Goal: Information Seeking & Learning: Learn about a topic

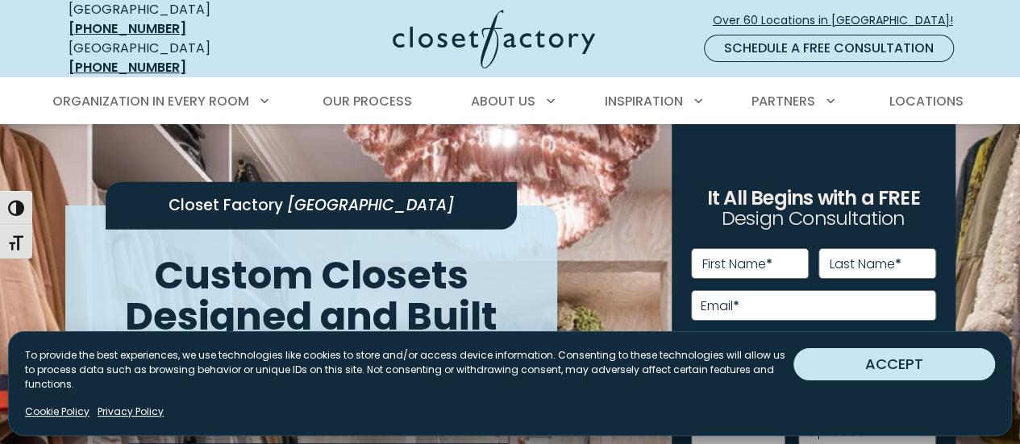
click at [895, 380] on button "ACCEPT" at bounding box center [895, 364] width 202 height 32
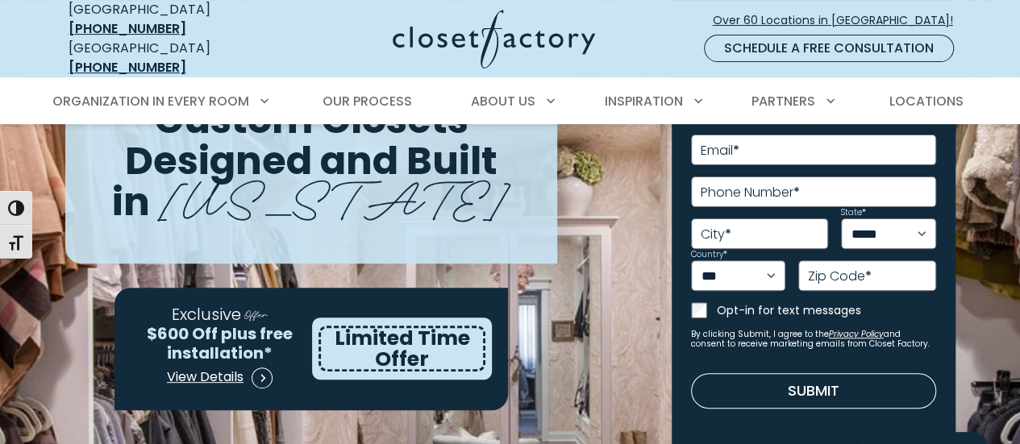
scroll to position [152, 0]
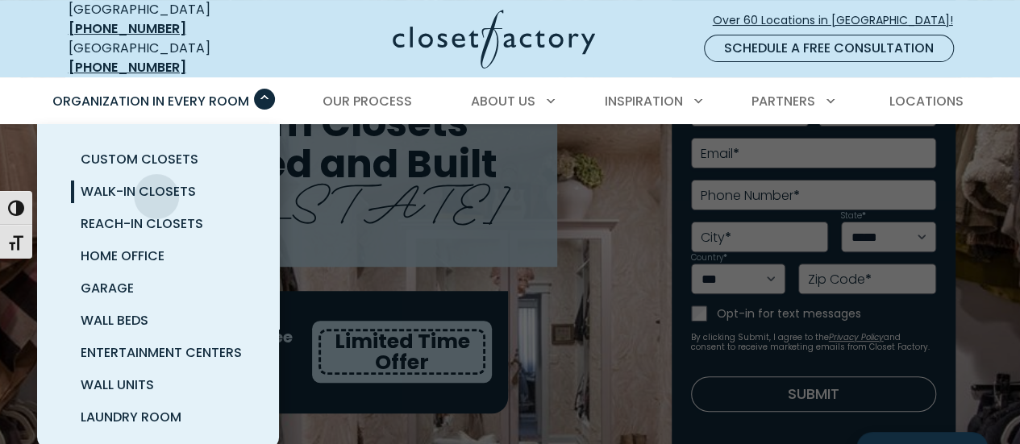
click at [154, 182] on span "Walk-In Closets" at bounding box center [138, 191] width 115 height 19
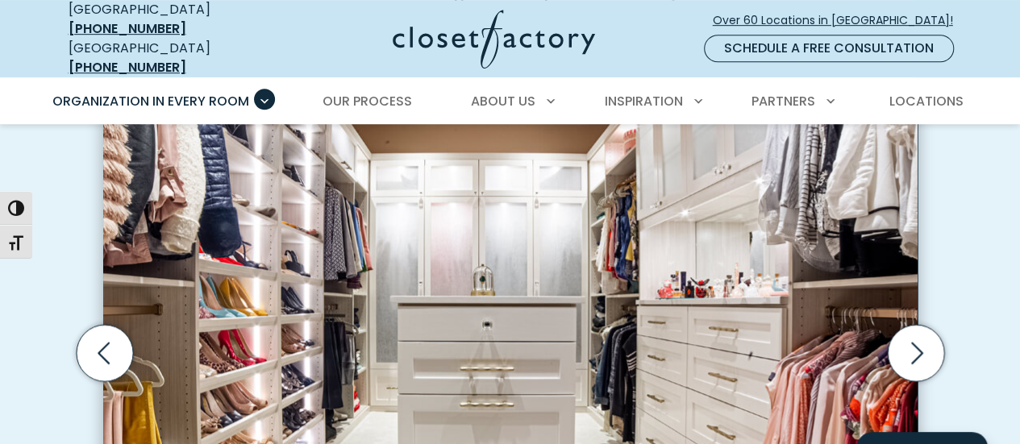
scroll to position [495, 0]
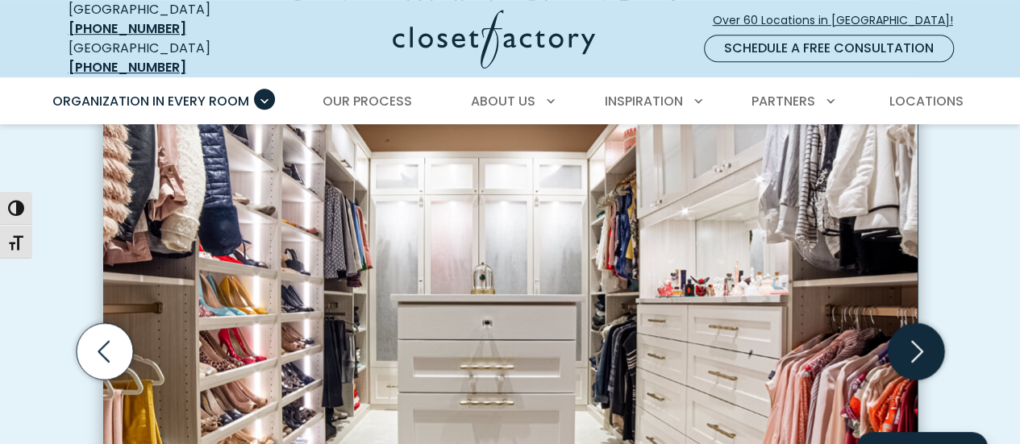
click at [909, 323] on icon "Next slide" at bounding box center [915, 351] width 56 height 56
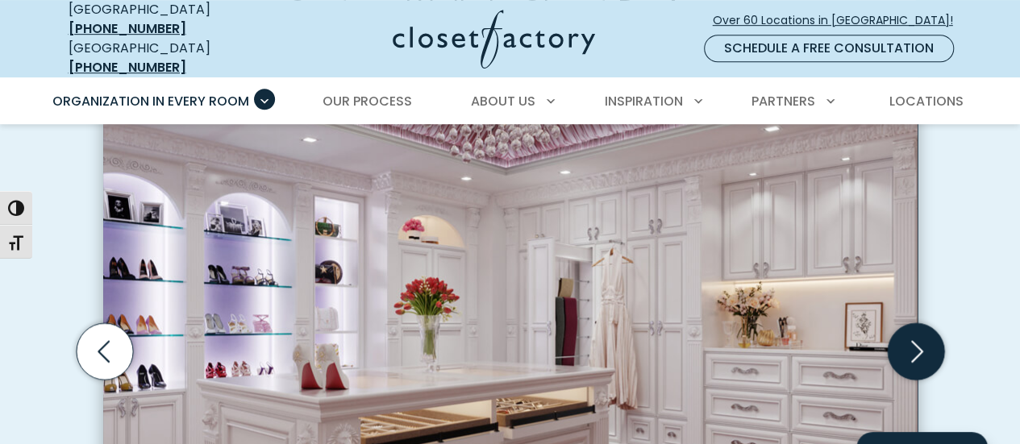
drag, startPoint x: 909, startPoint y: 307, endPoint x: 915, endPoint y: 327, distance: 20.2
click at [915, 327] on icon "Next slide" at bounding box center [915, 351] width 56 height 56
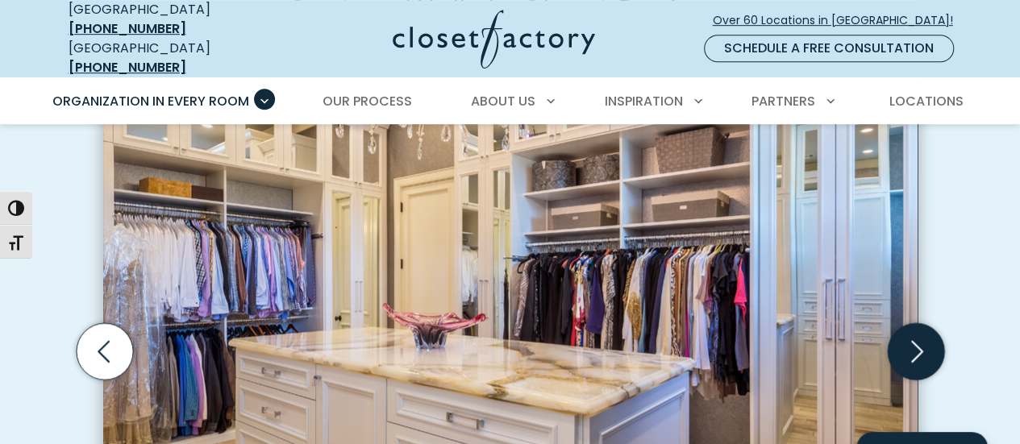
click at [915, 327] on icon "Next slide" at bounding box center [915, 351] width 56 height 56
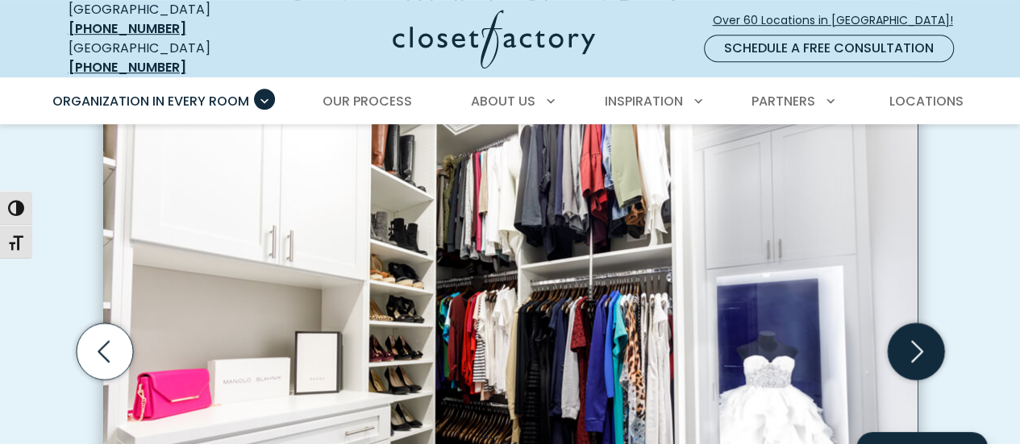
click at [915, 327] on icon "Next slide" at bounding box center [915, 351] width 56 height 56
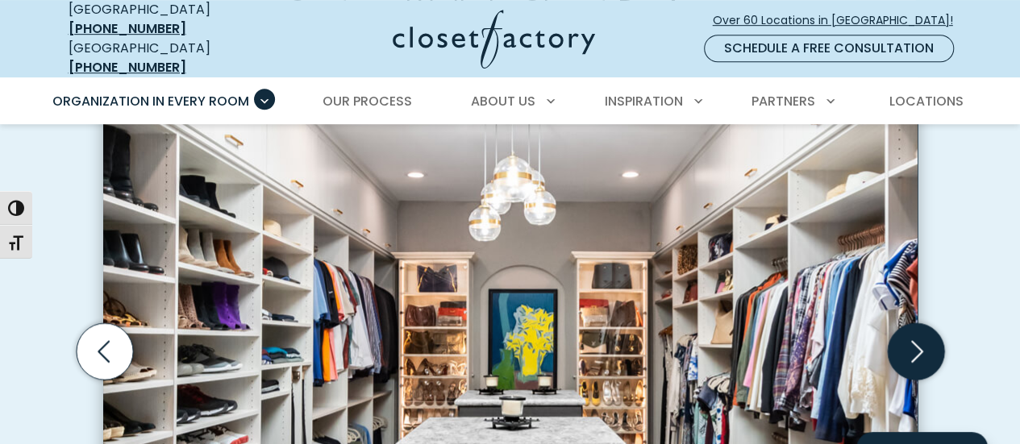
click at [915, 327] on icon "Next slide" at bounding box center [915, 351] width 56 height 56
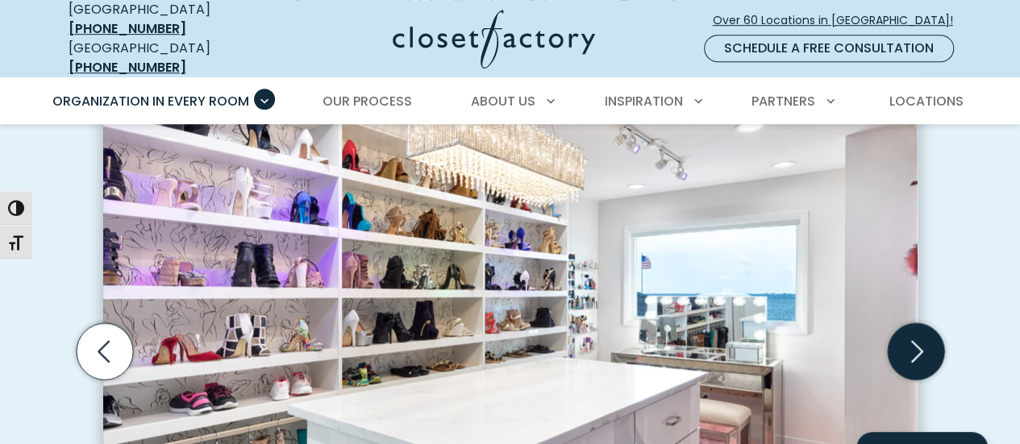
click at [915, 327] on icon "Next slide" at bounding box center [915, 351] width 56 height 56
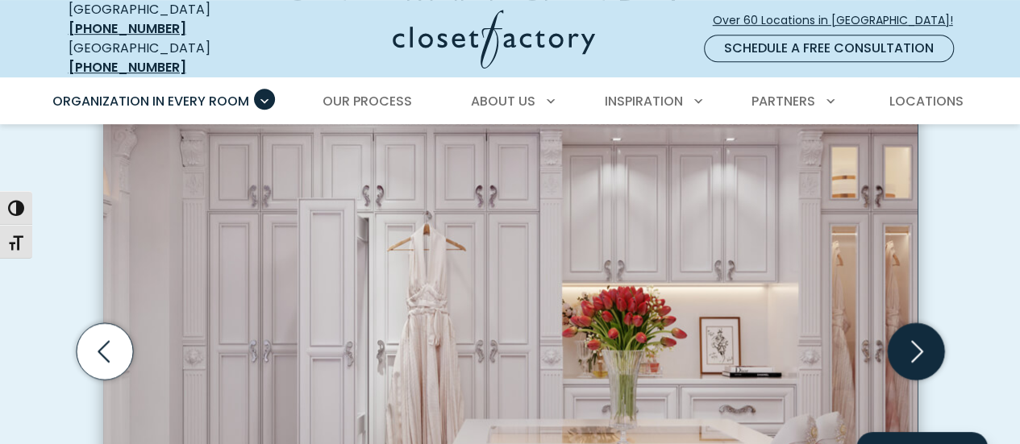
click at [915, 327] on icon "Next slide" at bounding box center [915, 351] width 56 height 56
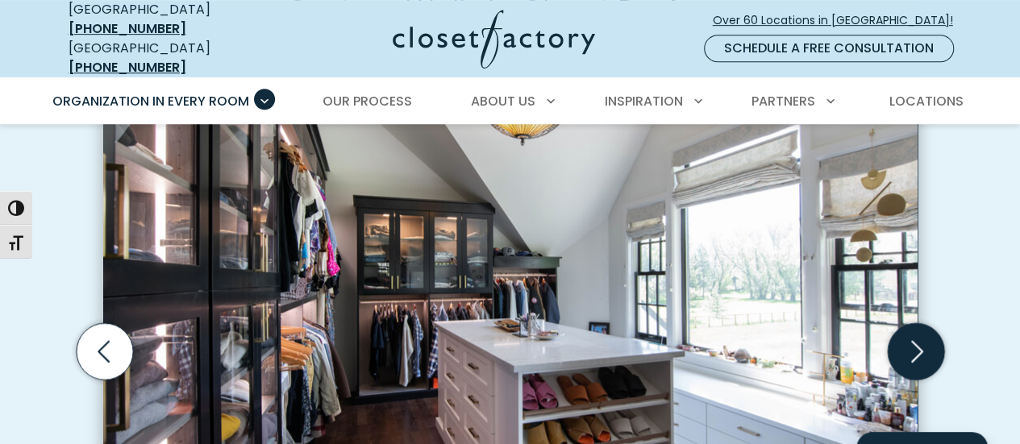
click at [915, 327] on icon "Next slide" at bounding box center [915, 351] width 56 height 56
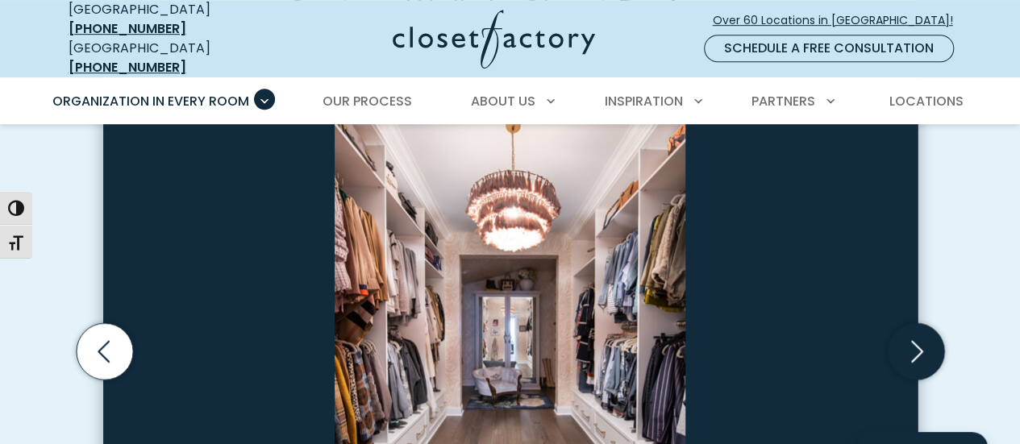
click at [915, 327] on icon "Next slide" at bounding box center [915, 351] width 56 height 56
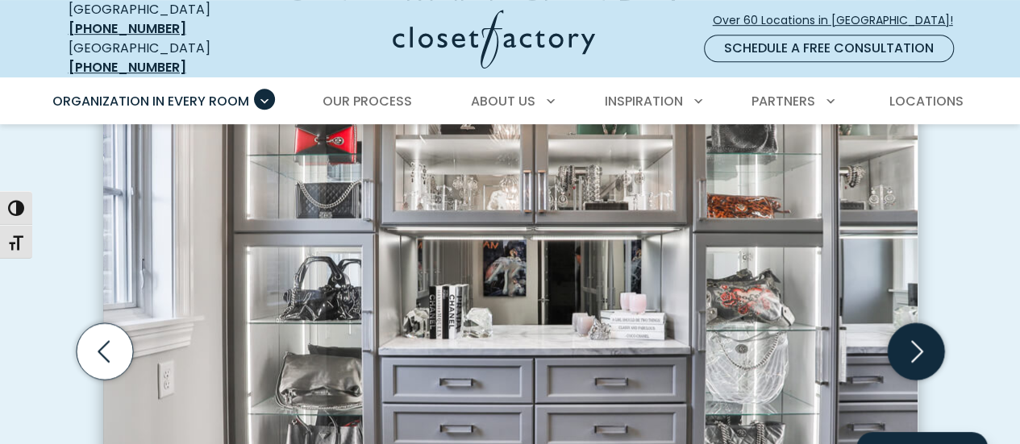
click at [915, 327] on icon "Next slide" at bounding box center [915, 351] width 56 height 56
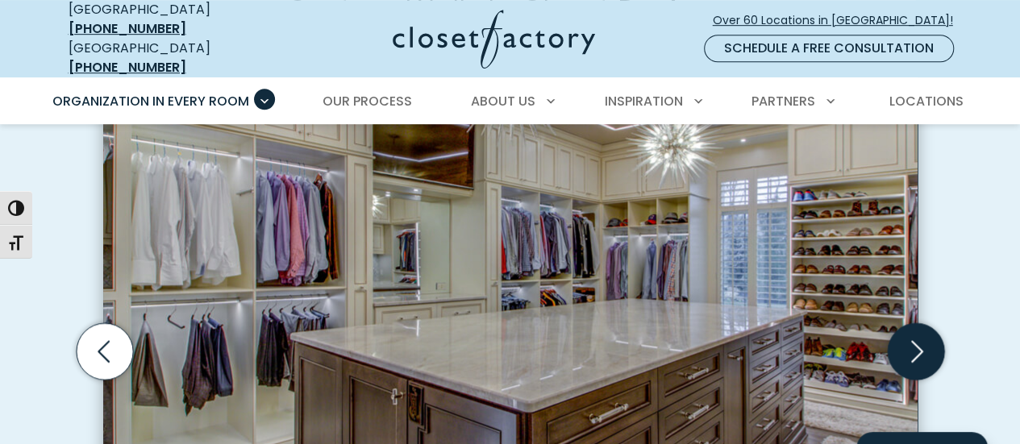
click at [915, 327] on icon "Next slide" at bounding box center [915, 351] width 56 height 56
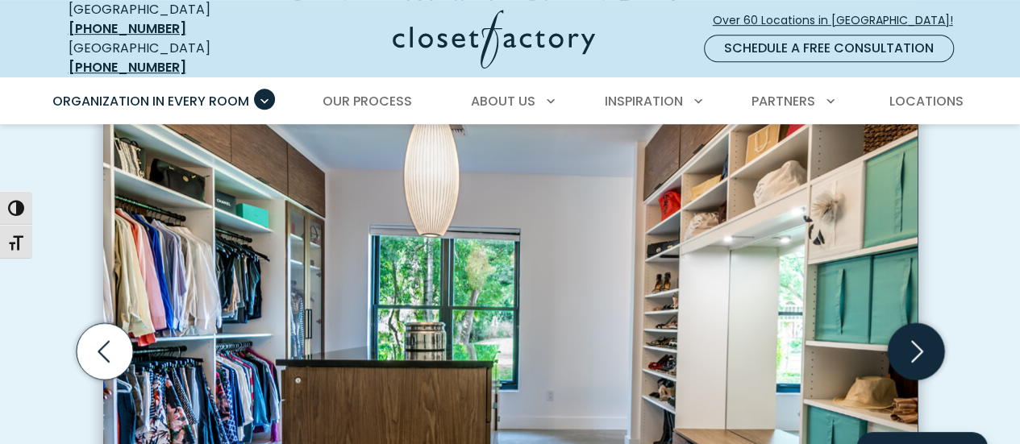
click at [915, 327] on icon "Next slide" at bounding box center [915, 351] width 56 height 56
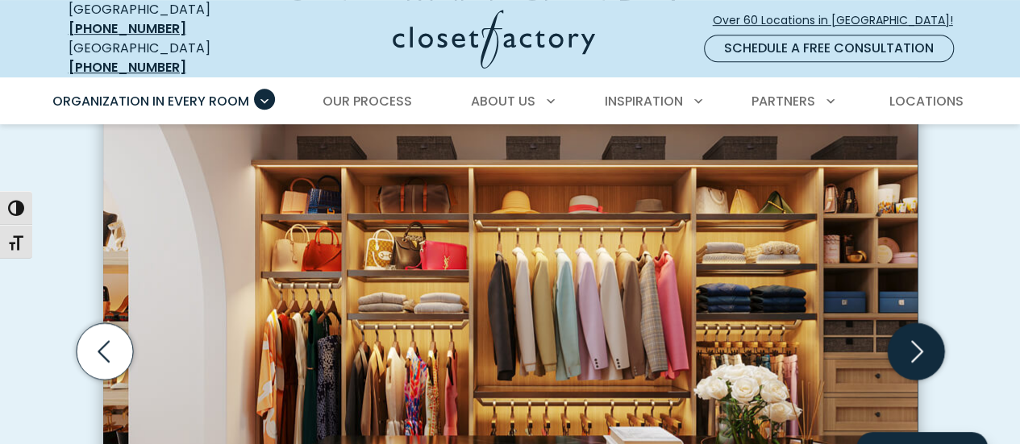
click at [915, 327] on icon "Next slide" at bounding box center [915, 351] width 56 height 56
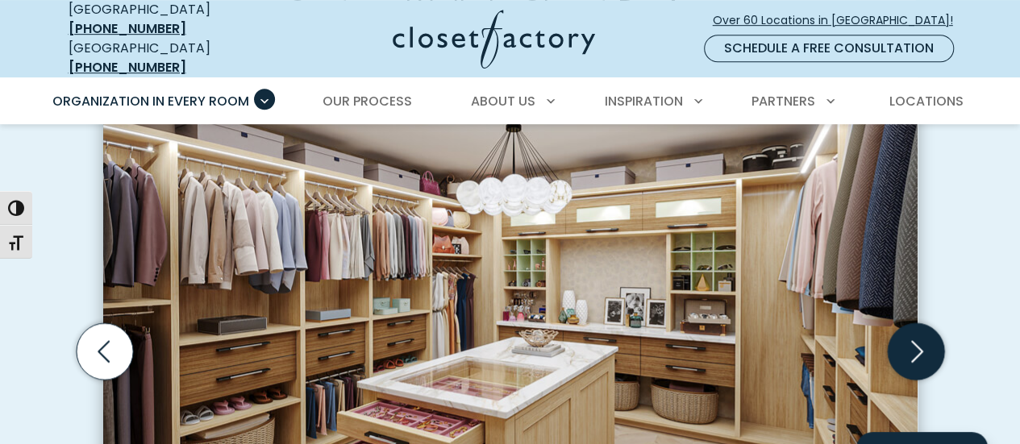
click at [915, 327] on icon "Next slide" at bounding box center [915, 351] width 56 height 56
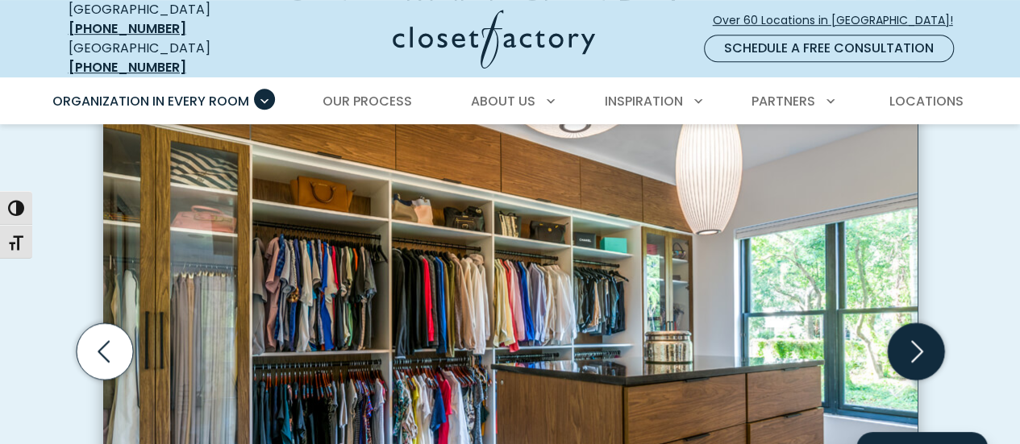
click at [915, 327] on icon "Next slide" at bounding box center [915, 351] width 56 height 56
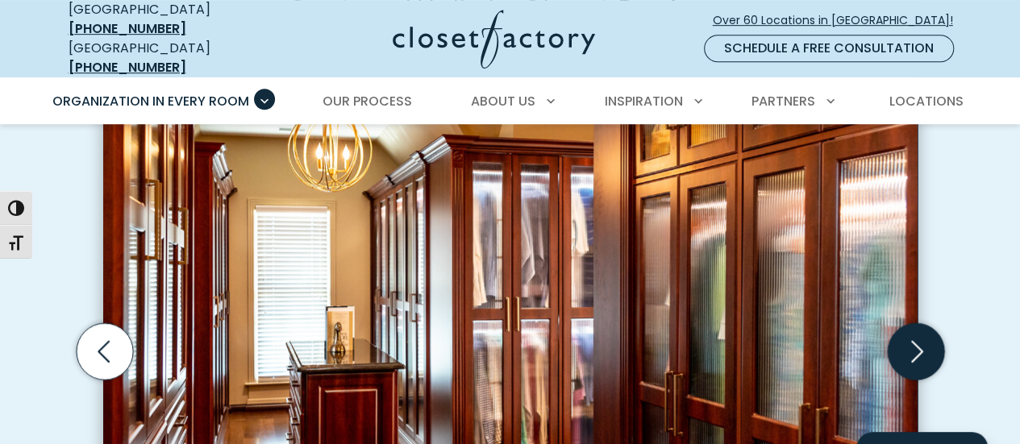
click at [915, 327] on icon "Next slide" at bounding box center [915, 351] width 56 height 56
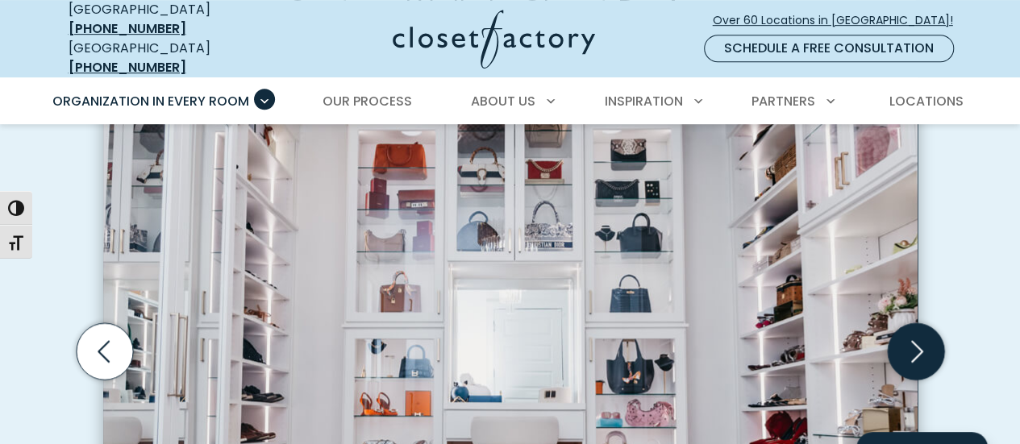
click at [915, 327] on icon "Next slide" at bounding box center [915, 351] width 56 height 56
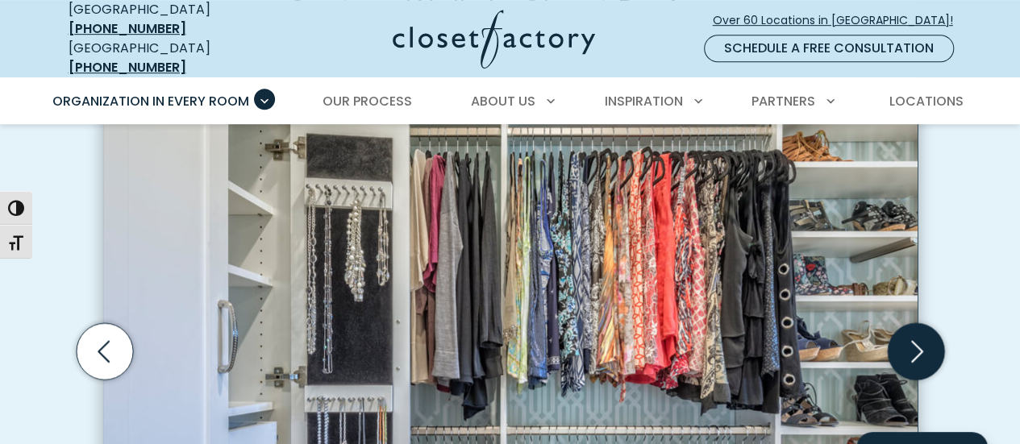
click at [915, 327] on icon "Next slide" at bounding box center [915, 351] width 56 height 56
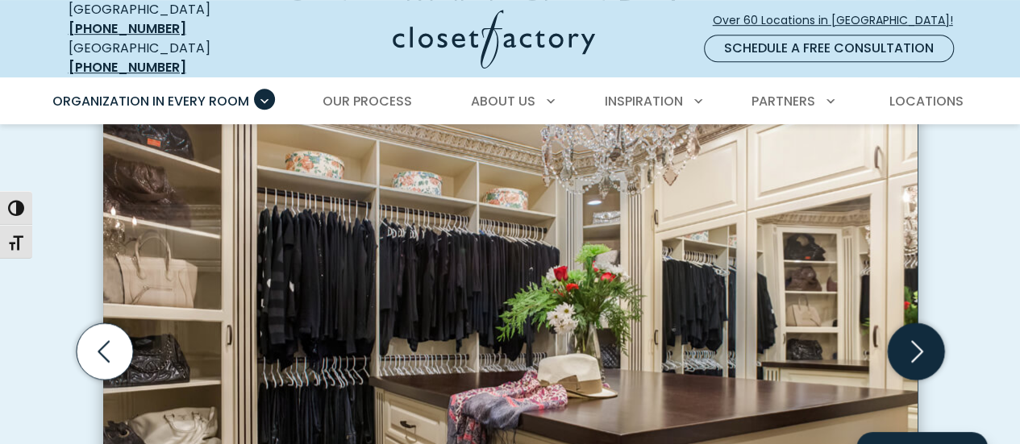
click at [915, 327] on icon "Next slide" at bounding box center [915, 351] width 56 height 56
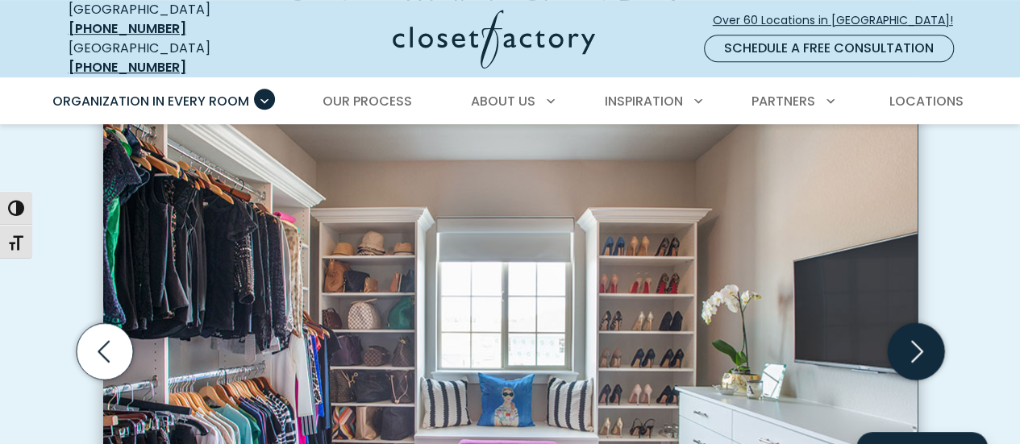
click at [915, 327] on icon "Next slide" at bounding box center [915, 351] width 56 height 56
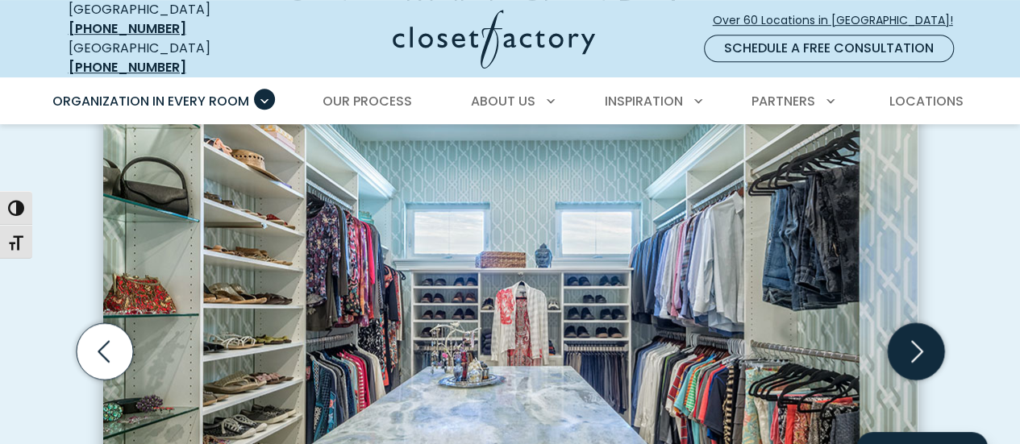
click at [915, 327] on icon "Next slide" at bounding box center [915, 351] width 56 height 56
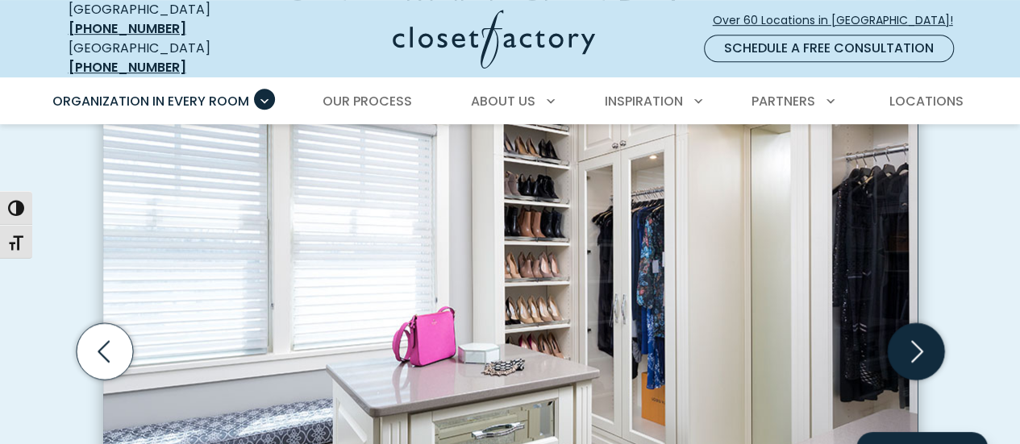
click at [915, 327] on icon "Next slide" at bounding box center [915, 351] width 56 height 56
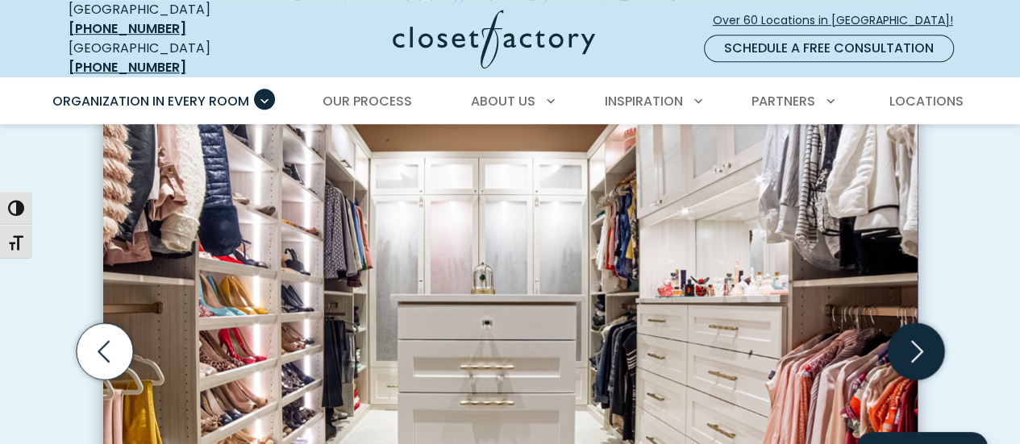
click at [915, 327] on icon "Next slide" at bounding box center [915, 351] width 56 height 56
